Goal: Task Accomplishment & Management: Use online tool/utility

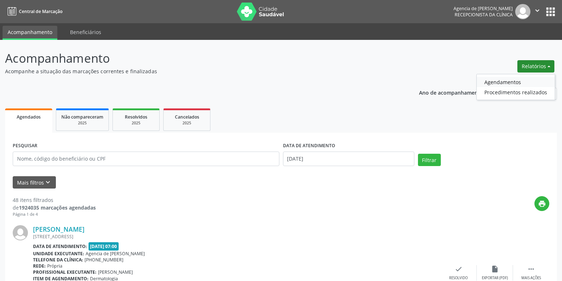
click at [500, 84] on link "Agendamentos" at bounding box center [516, 82] width 78 height 10
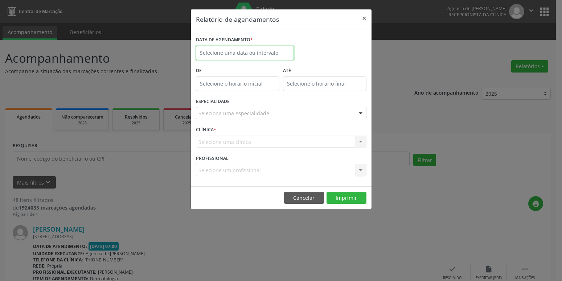
click at [228, 53] on input "text" at bounding box center [245, 53] width 98 height 15
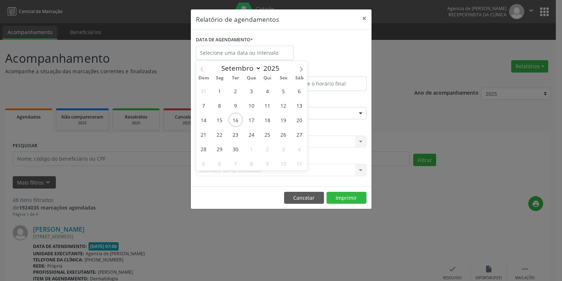
click at [203, 70] on icon at bounding box center [201, 69] width 5 height 5
select select "7"
click at [218, 150] on span "25" at bounding box center [220, 149] width 14 height 14
type input "[DATE]"
click at [218, 150] on span "25" at bounding box center [220, 149] width 14 height 14
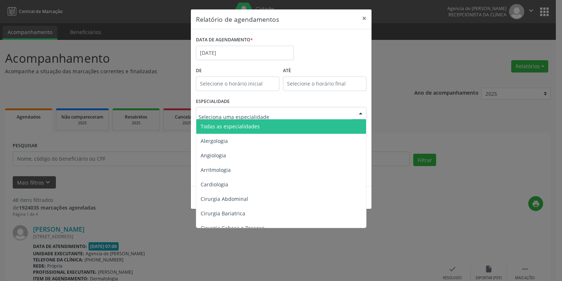
click at [240, 123] on span "Todas as especialidades" at bounding box center [281, 126] width 171 height 15
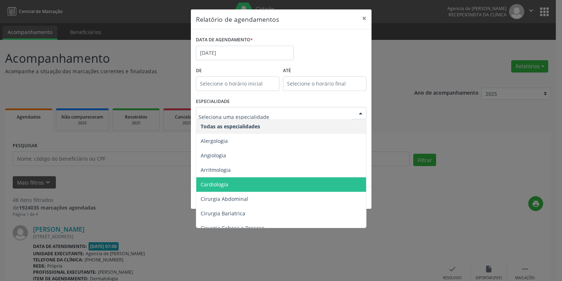
click at [224, 188] on span "Cardiologia" at bounding box center [215, 184] width 28 height 7
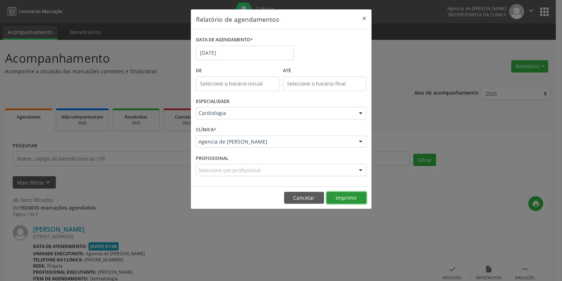
click at [348, 198] on button "Imprimir" at bounding box center [346, 198] width 40 height 12
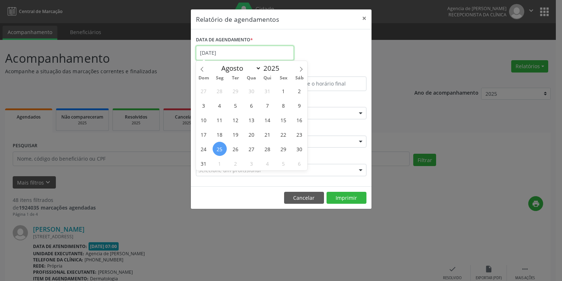
click at [238, 54] on input "[DATE]" at bounding box center [245, 53] width 98 height 15
click at [301, 67] on icon at bounding box center [300, 69] width 5 height 5
select select "8"
click at [249, 120] on span "17" at bounding box center [251, 120] width 14 height 14
type input "[DATE]"
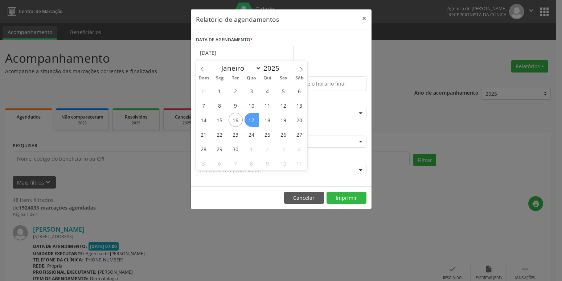
click at [249, 120] on span "17" at bounding box center [251, 120] width 14 height 14
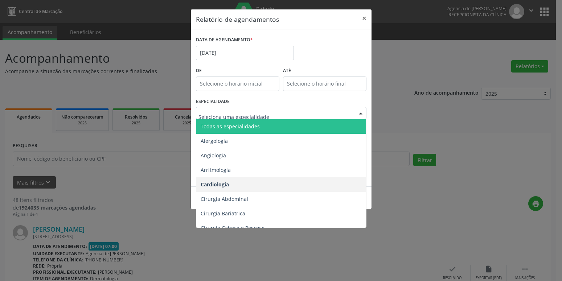
click at [248, 126] on span "Todas as especialidades" at bounding box center [230, 126] width 59 height 7
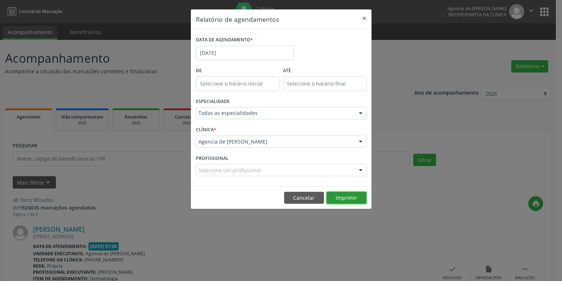
click at [353, 199] on button "Imprimir" at bounding box center [346, 198] width 40 height 12
click at [365, 20] on button "×" at bounding box center [364, 18] width 15 height 18
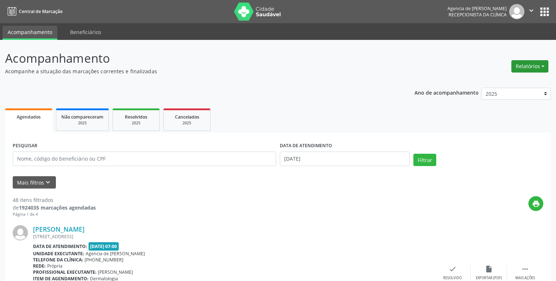
click at [527, 70] on button "Relatórios" at bounding box center [529, 66] width 37 height 12
click at [503, 79] on link "Agendamentos" at bounding box center [509, 82] width 78 height 10
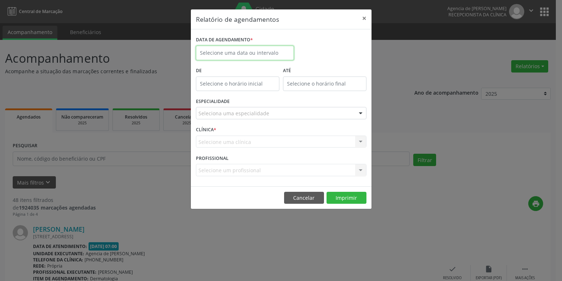
click at [216, 48] on input "text" at bounding box center [245, 53] width 98 height 15
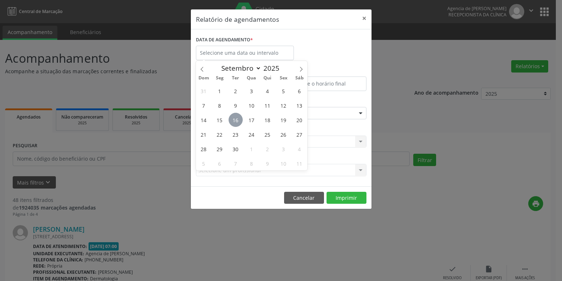
click at [236, 124] on span "16" at bounding box center [235, 120] width 14 height 14
type input "[DATE]"
click at [236, 124] on span "16" at bounding box center [235, 120] width 14 height 14
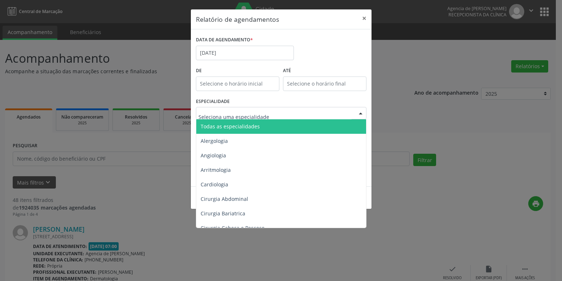
click at [262, 126] on span "Todas as especialidades" at bounding box center [281, 126] width 171 height 15
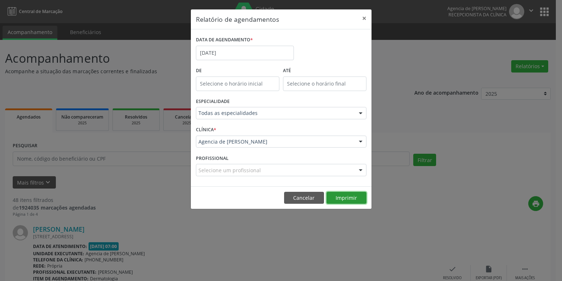
click at [349, 196] on button "Imprimir" at bounding box center [346, 198] width 40 height 12
